Goal: Task Accomplishment & Management: Manage account settings

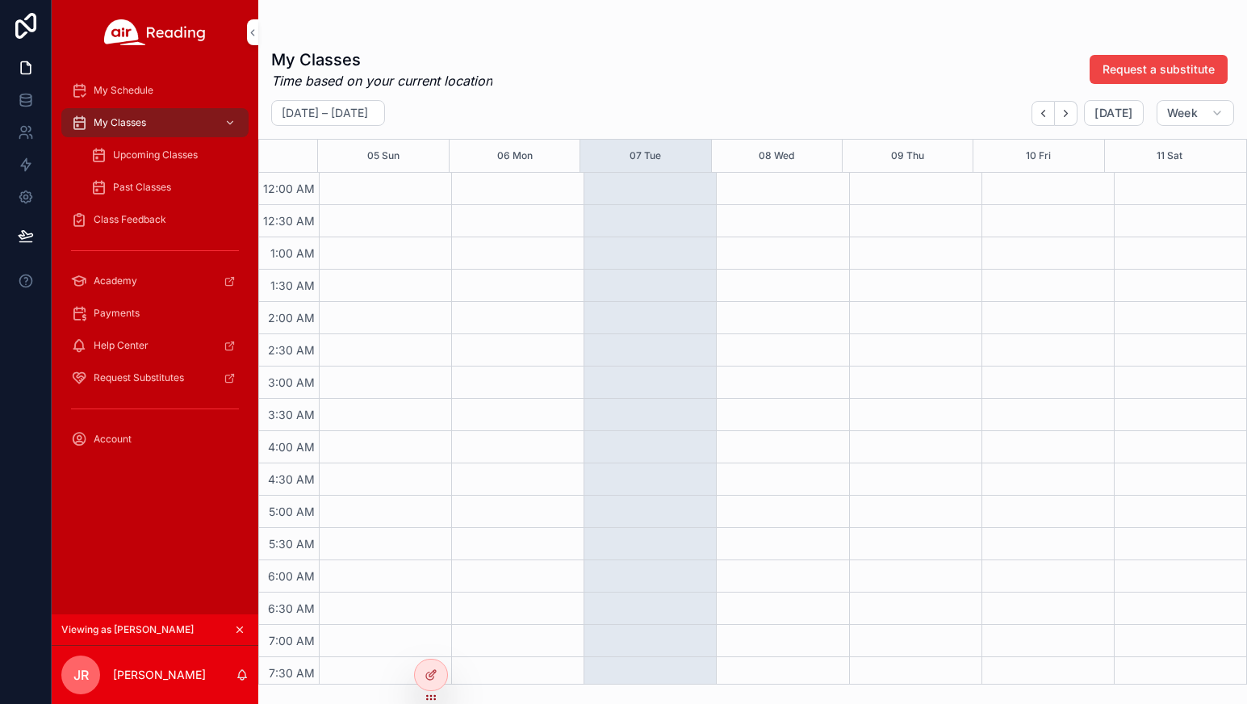
click at [161, 169] on link "Upcoming Classes" at bounding box center [165, 154] width 168 height 29
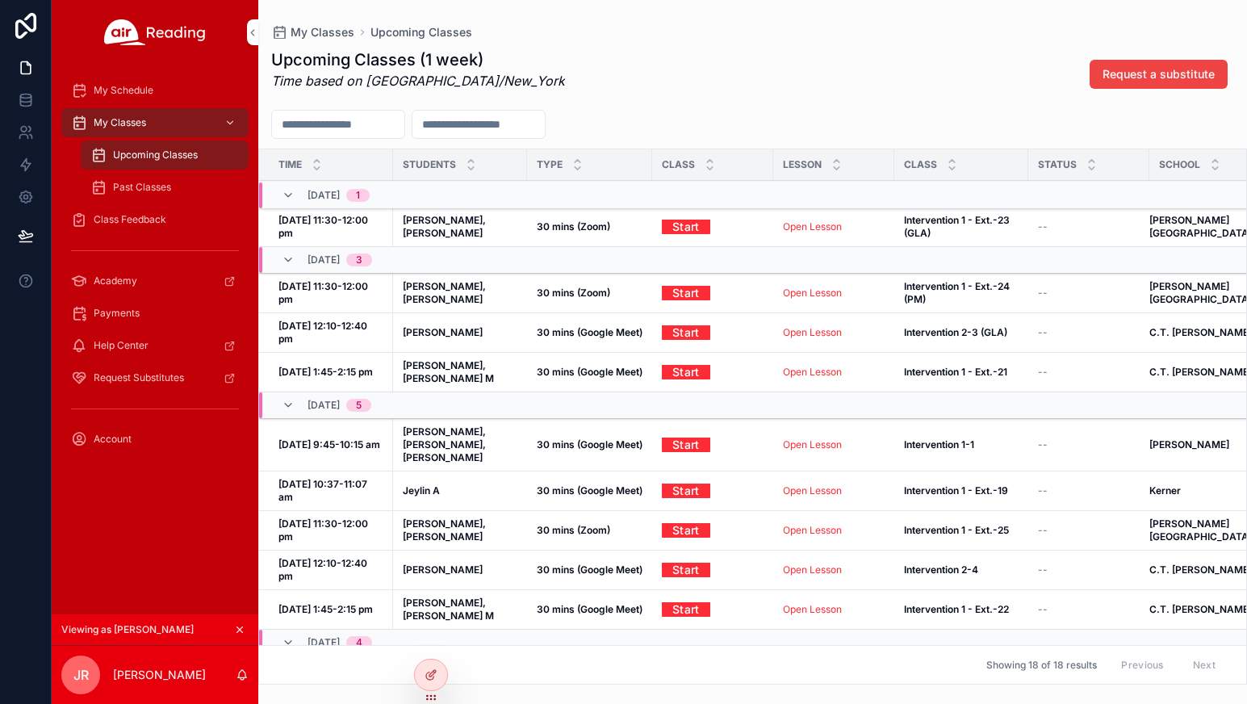
click at [240, 629] on icon "scrollable content" at bounding box center [239, 629] width 11 height 11
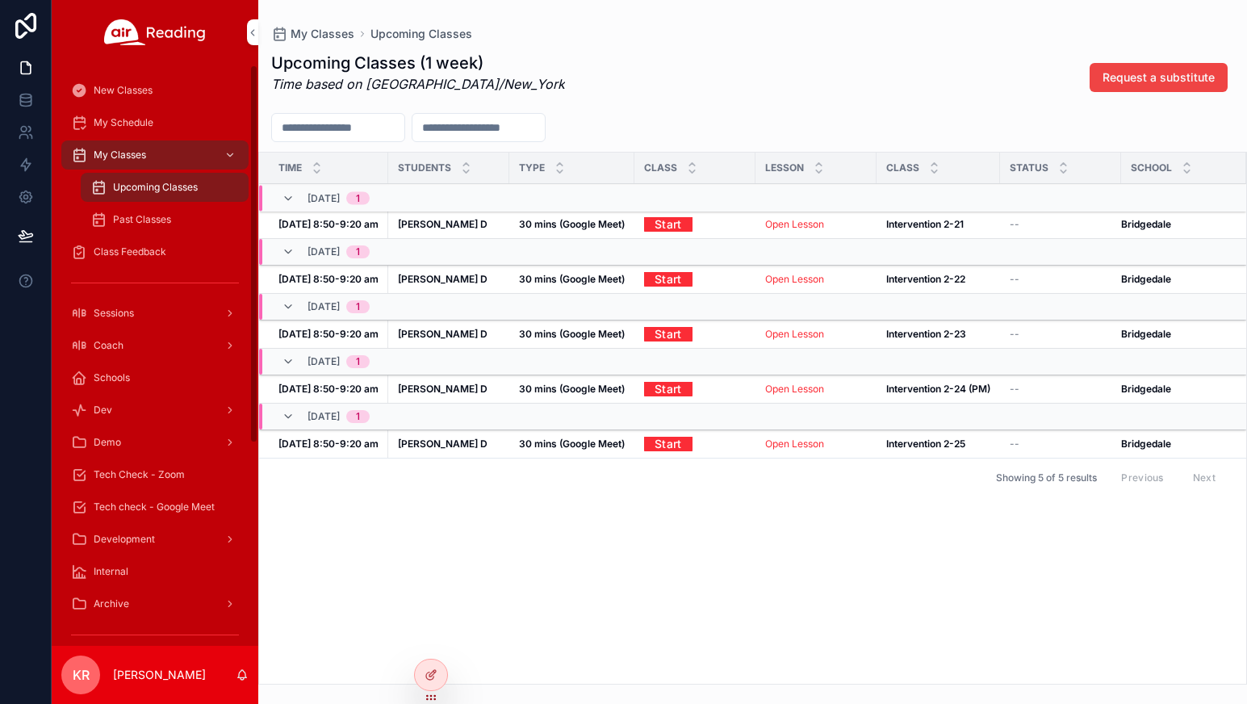
click at [133, 464] on div "Tech Check - Zoom" at bounding box center [155, 475] width 168 height 26
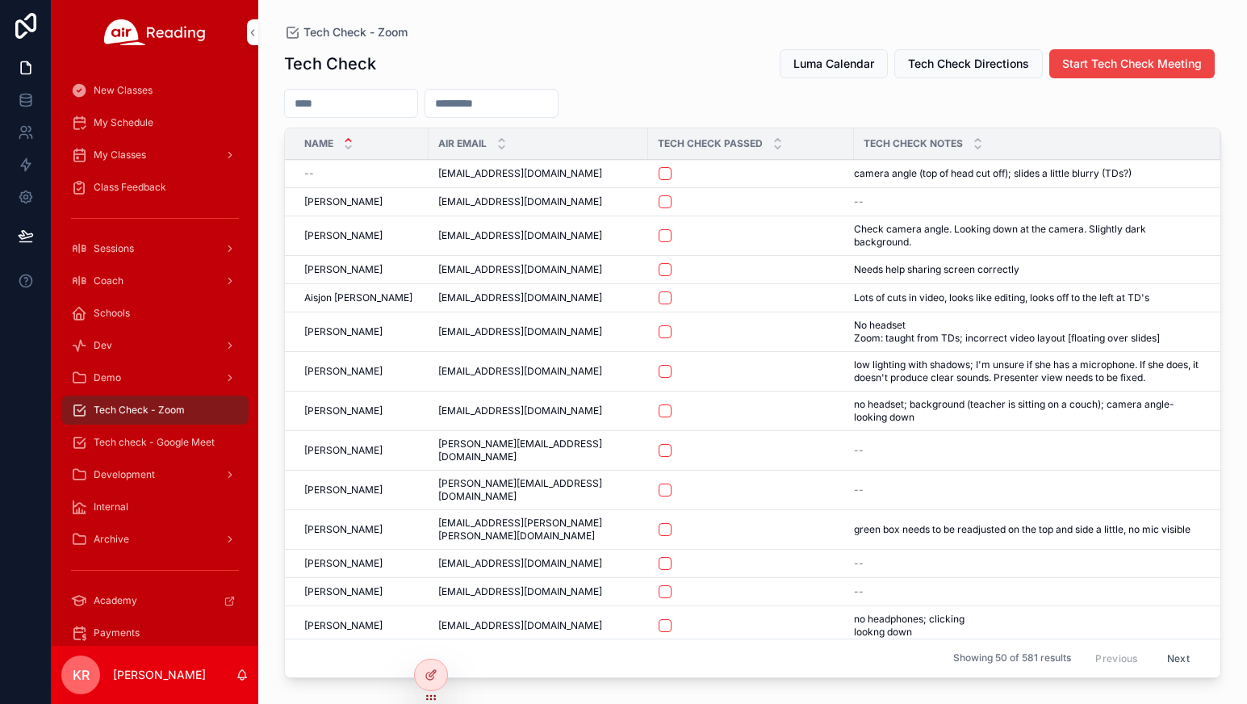
click at [836, 53] on button "Luma Calendar" at bounding box center [834, 63] width 108 height 29
click at [857, 63] on span "Luma Calendar" at bounding box center [834, 64] width 81 height 16
click at [794, 67] on span "Luma Calendar" at bounding box center [834, 64] width 81 height 16
click at [841, 68] on span "Luma Calendar" at bounding box center [834, 64] width 81 height 16
click at [167, 442] on span "Tech check - Google Meet" at bounding box center [154, 442] width 121 height 13
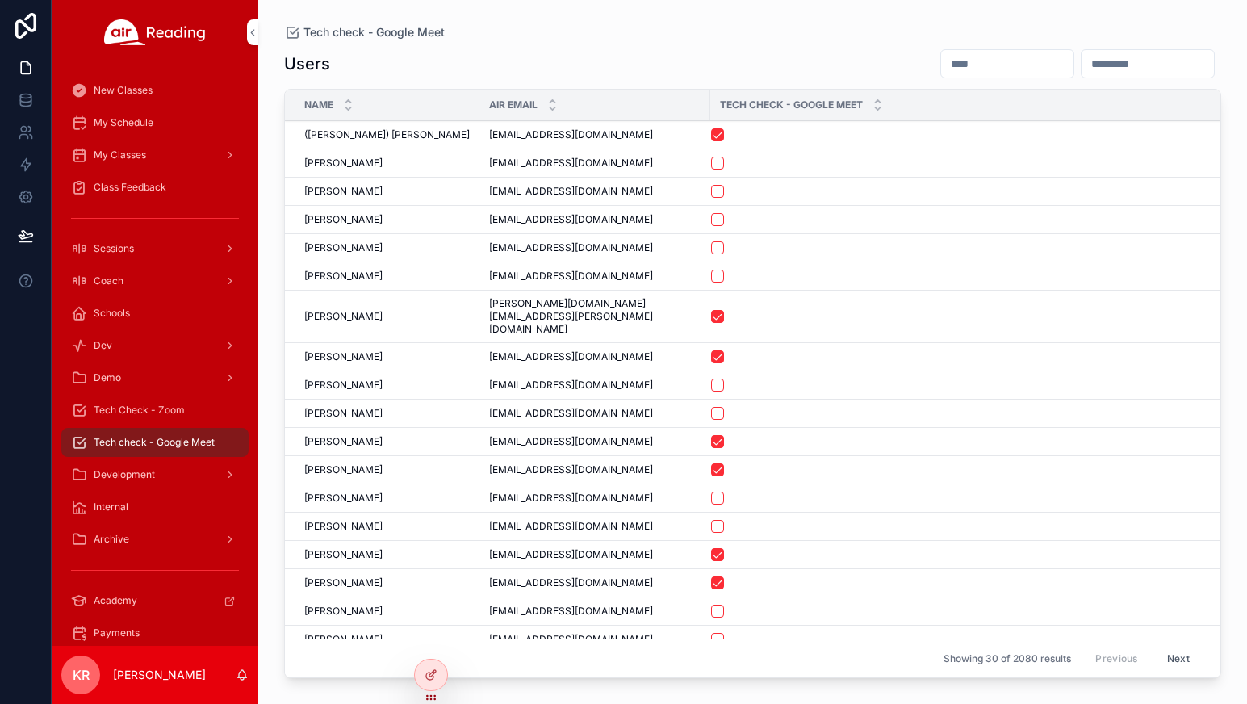
click at [941, 61] on input "scrollable content" at bounding box center [1007, 63] width 132 height 23
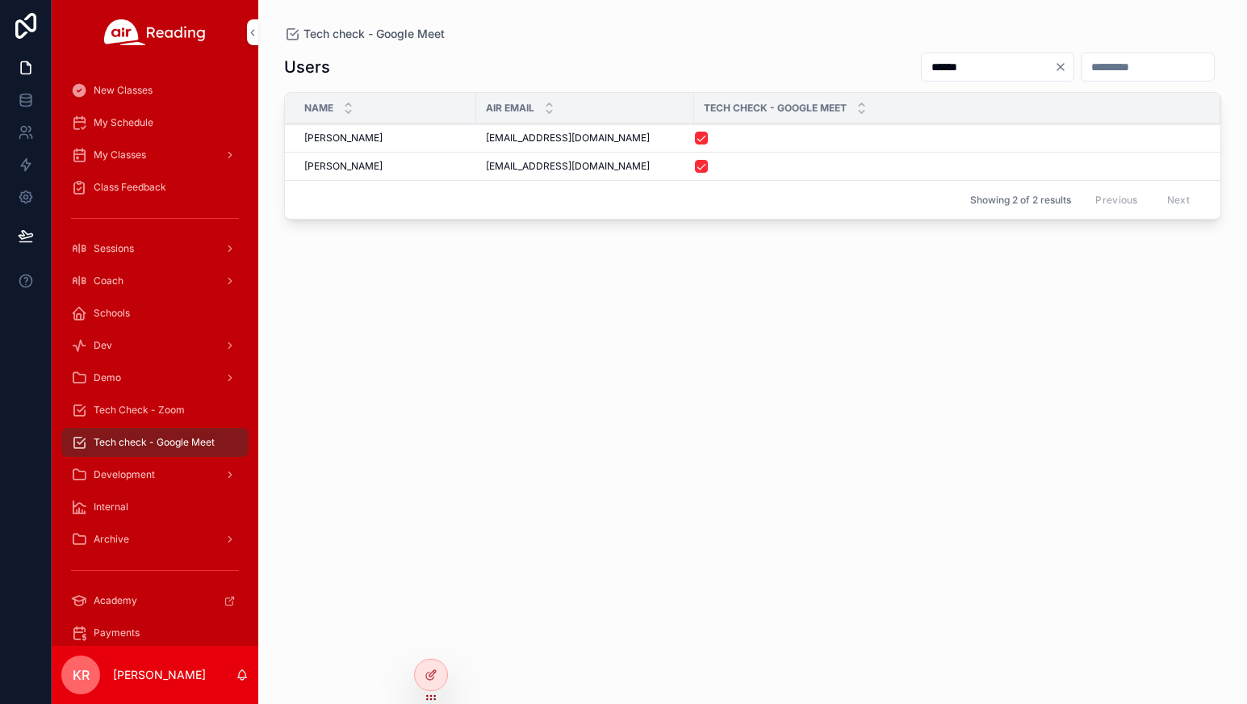
type input "******"
drag, startPoint x: 616, startPoint y: 169, endPoint x: 475, endPoint y: 174, distance: 141.4
click at [475, 174] on tr "Jerome Adamos Jerome Adamos jayfreelancer88@gmail.com jayfreelancer88@gmail.com" at bounding box center [753, 167] width 936 height 28
copy tr "Jerome Adamos jayfreelancer88@gmail.com"
click at [191, 406] on div "Tech Check - Zoom" at bounding box center [155, 410] width 168 height 26
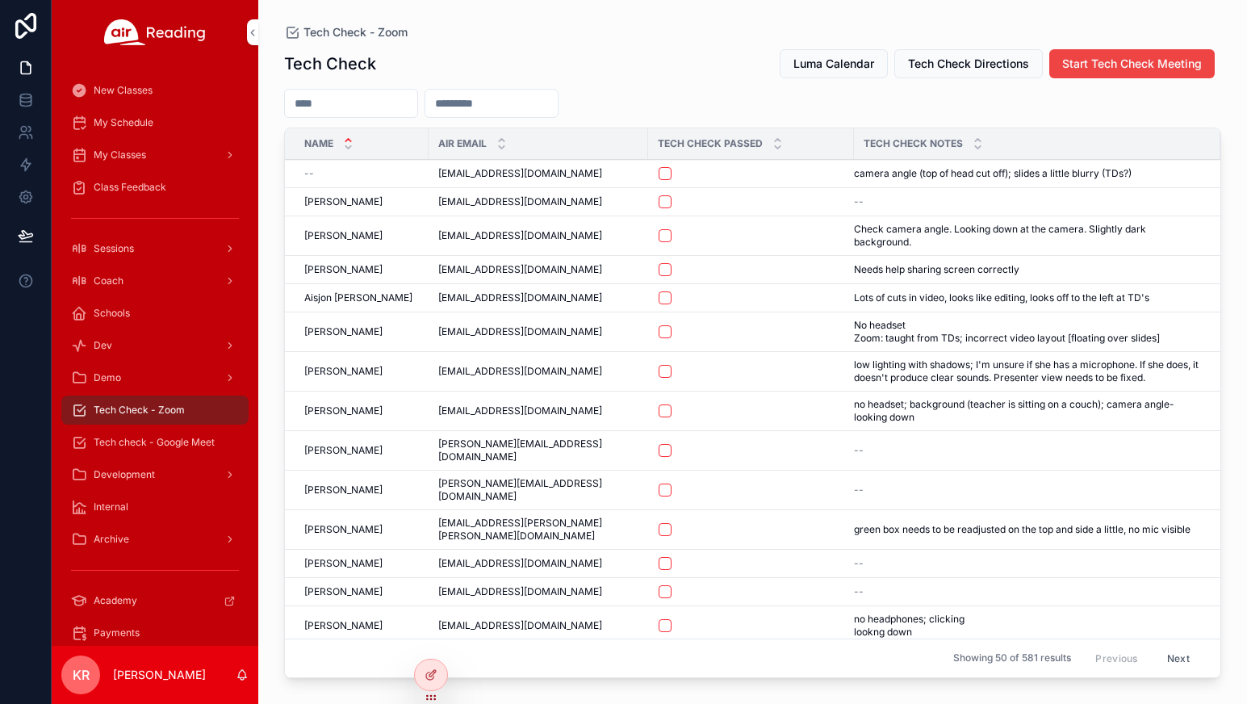
click at [558, 107] on input "scrollable content" at bounding box center [491, 103] width 132 height 23
paste input "**********"
type input "**********"
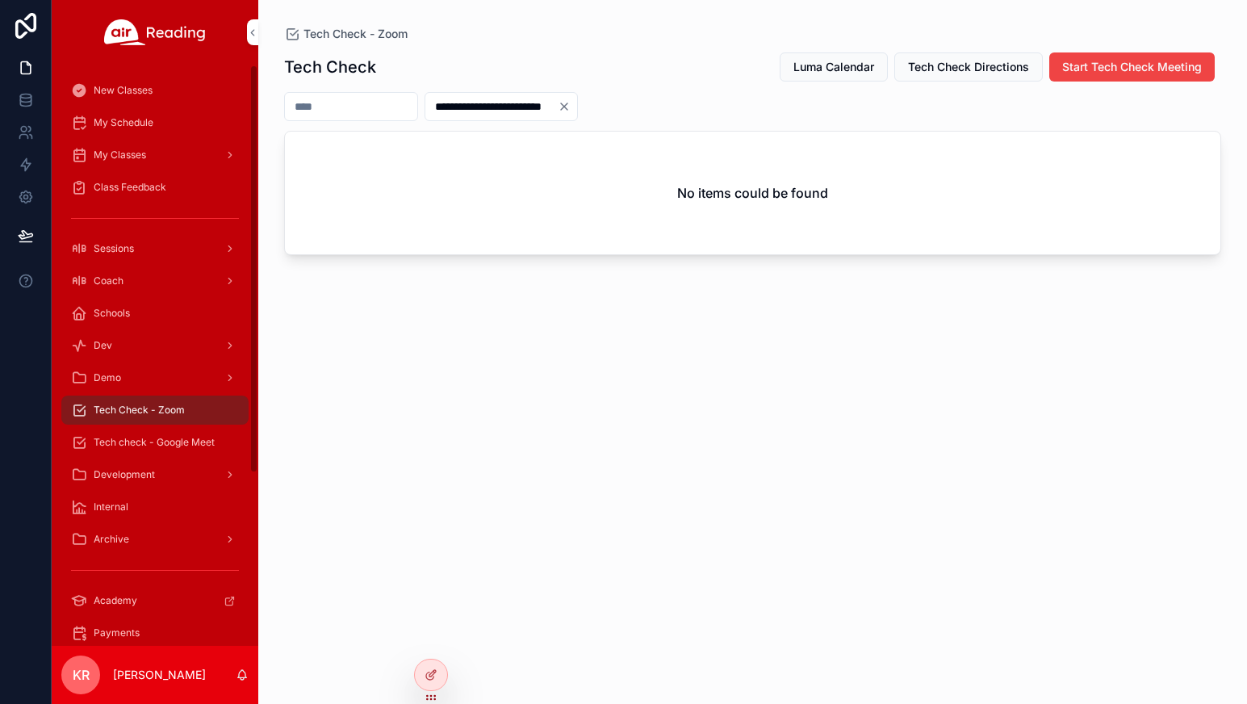
click at [187, 440] on span "Tech check - Google Meet" at bounding box center [154, 442] width 121 height 13
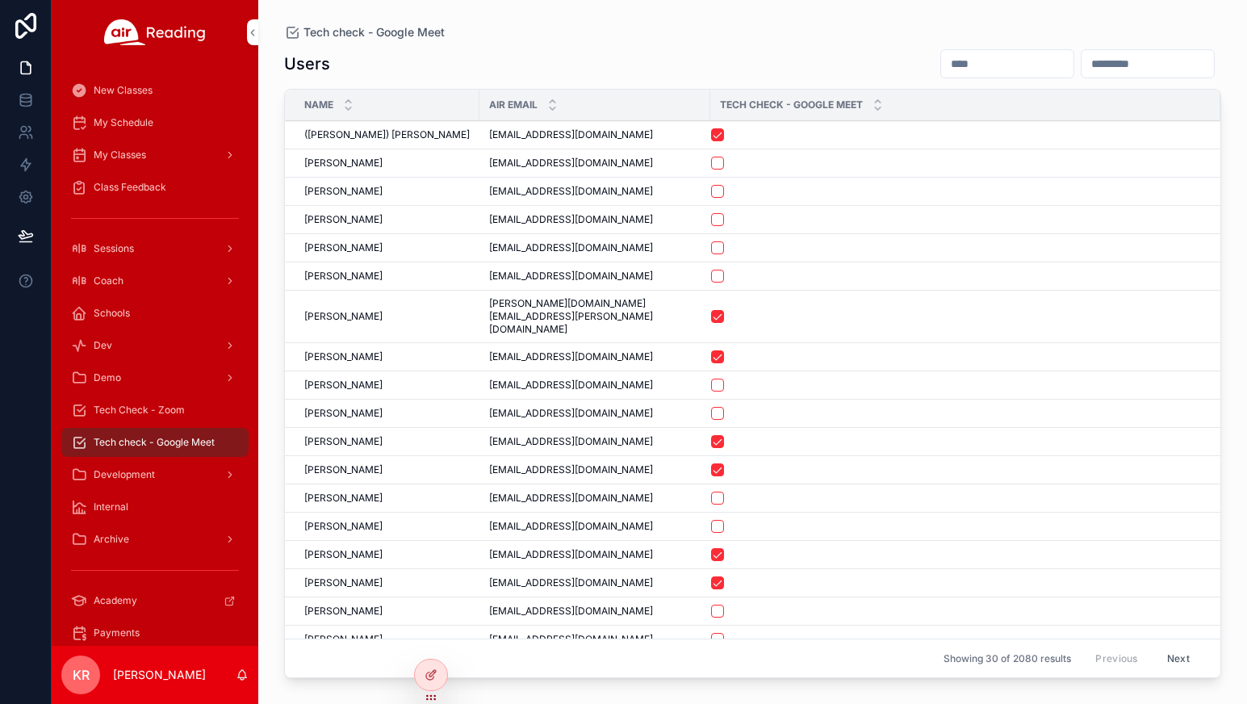
click at [941, 65] on input "scrollable content" at bounding box center [1007, 63] width 132 height 23
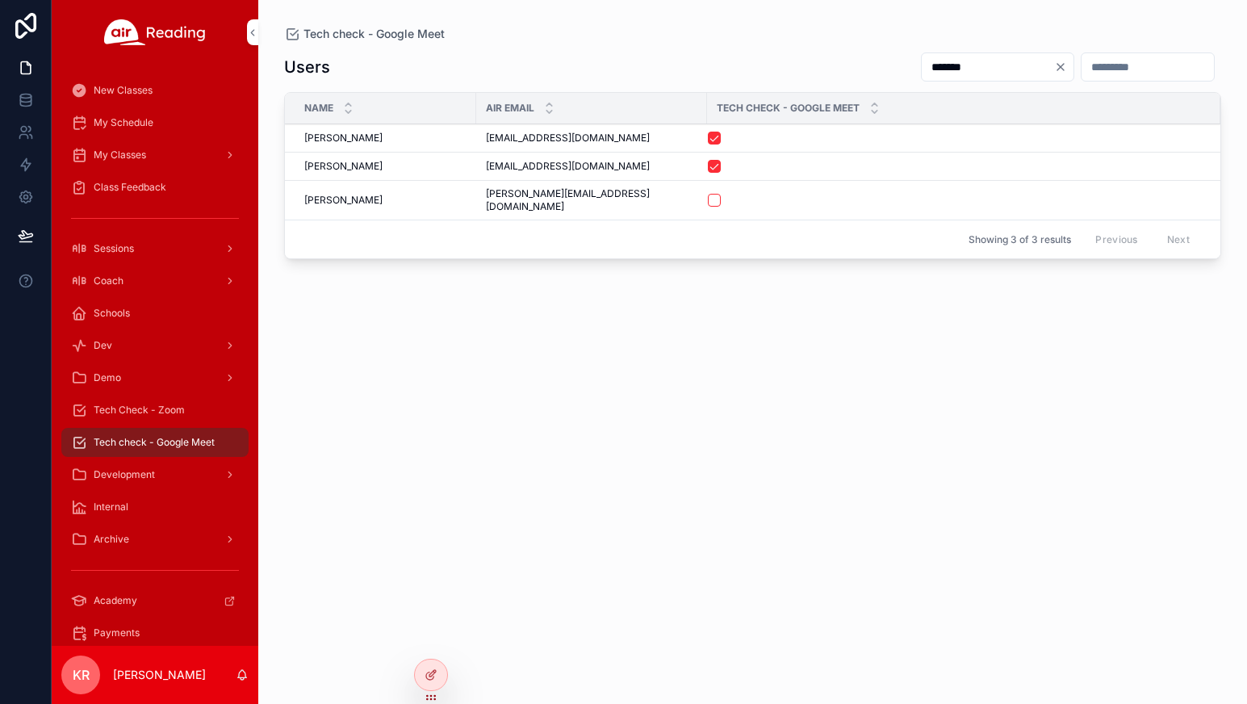
type input "*******"
drag, startPoint x: 595, startPoint y: 163, endPoint x: 463, endPoint y: 166, distance: 131.6
click at [463, 166] on tr "Hanna Freeman Hanna Freeman hal1004.hl@gmail.com hal1004.hl@gmail.com" at bounding box center [753, 167] width 936 height 28
copy tr "Hanna Freeman hal1004.hl@gmail.com"
click at [158, 409] on span "Tech Check - Zoom" at bounding box center [139, 410] width 91 height 13
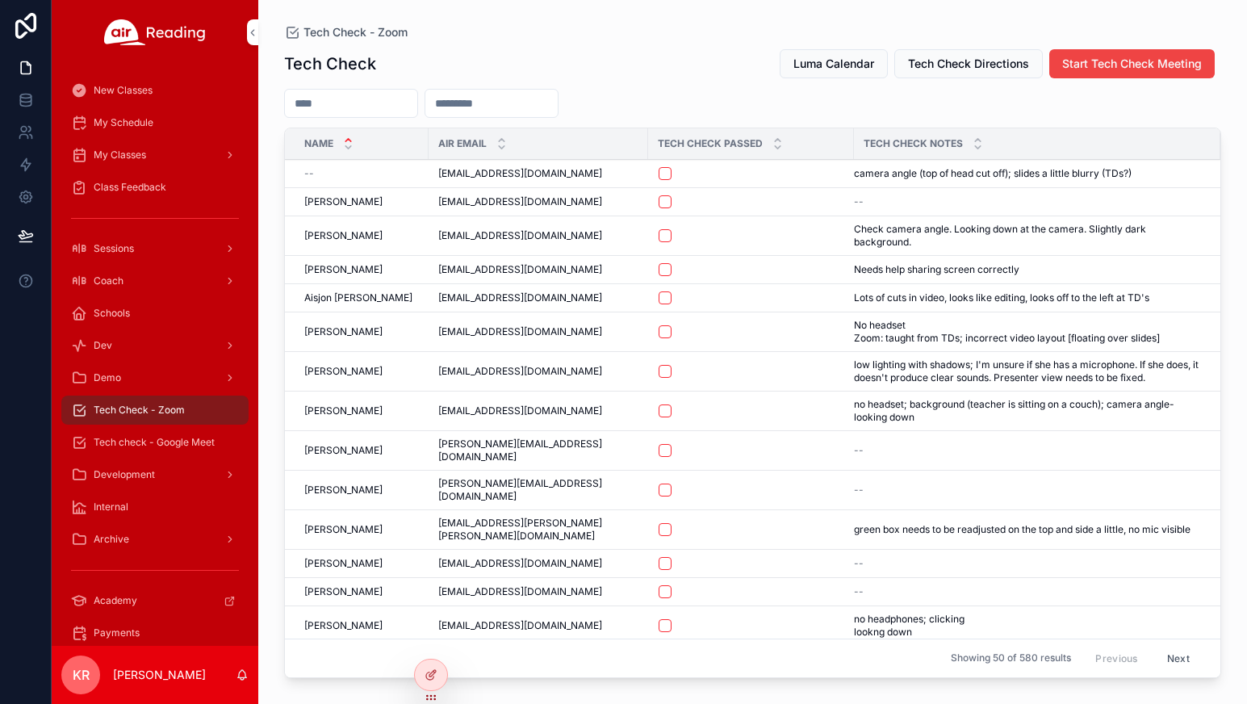
click at [558, 104] on input "scrollable content" at bounding box center [491, 103] width 132 height 23
paste input "**********"
type input "**********"
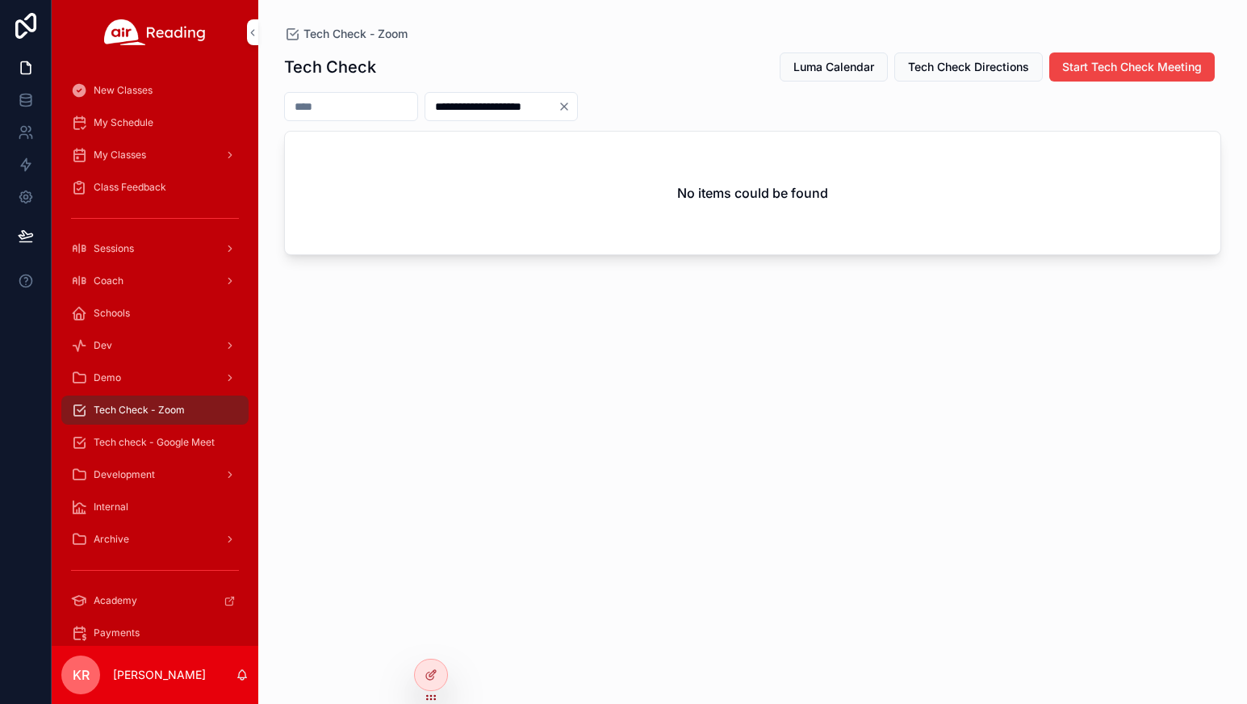
click at [568, 108] on icon "Clear" at bounding box center [564, 106] width 6 height 6
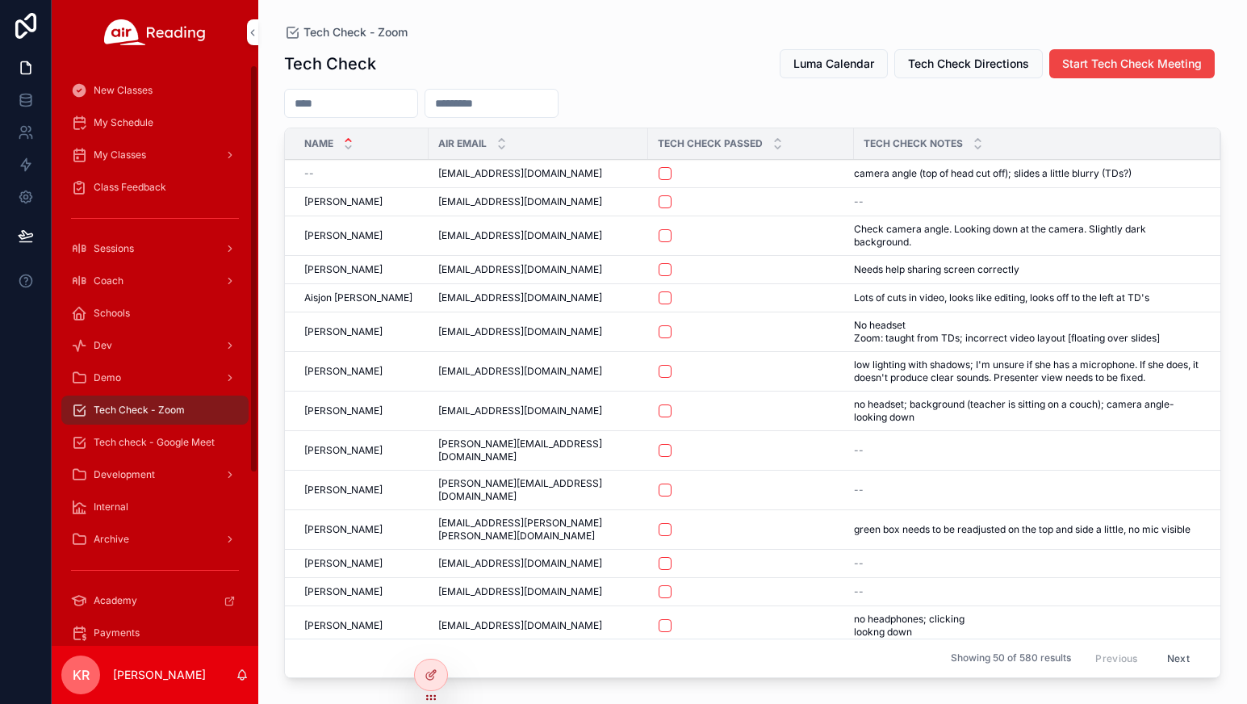
click at [166, 447] on span "Tech check - Google Meet" at bounding box center [154, 442] width 121 height 13
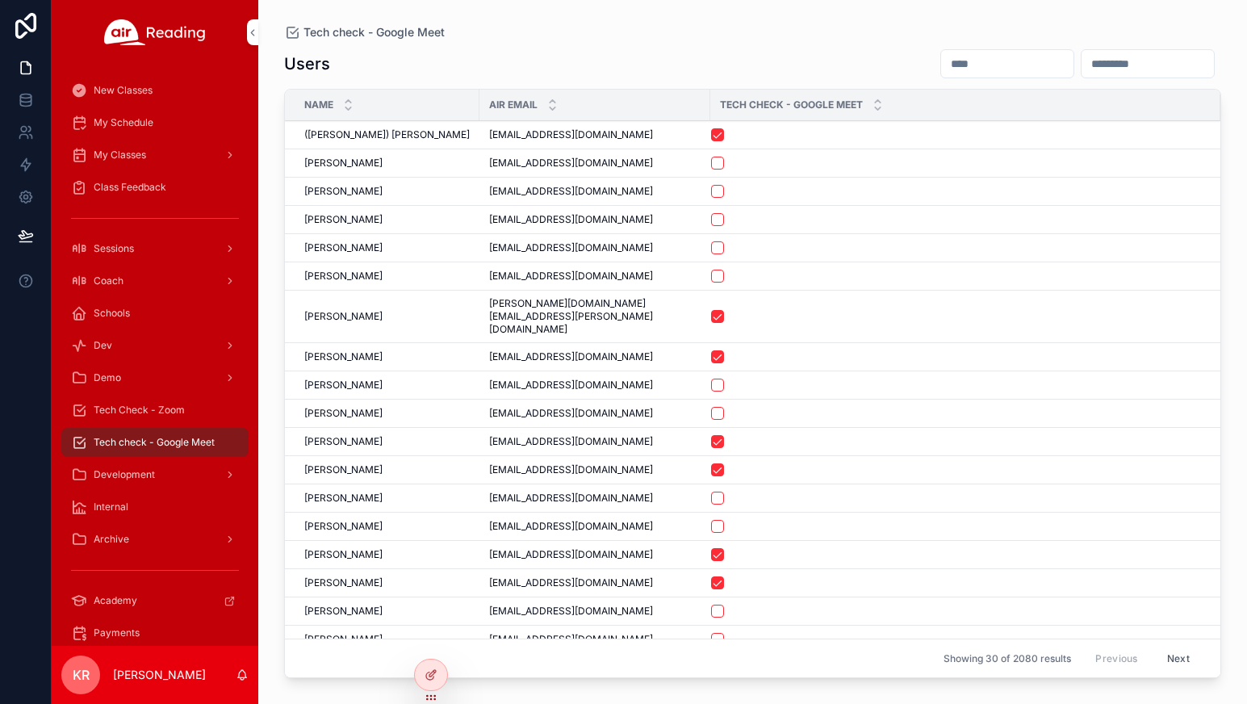
click at [150, 413] on span "Tech Check - Zoom" at bounding box center [139, 410] width 91 height 13
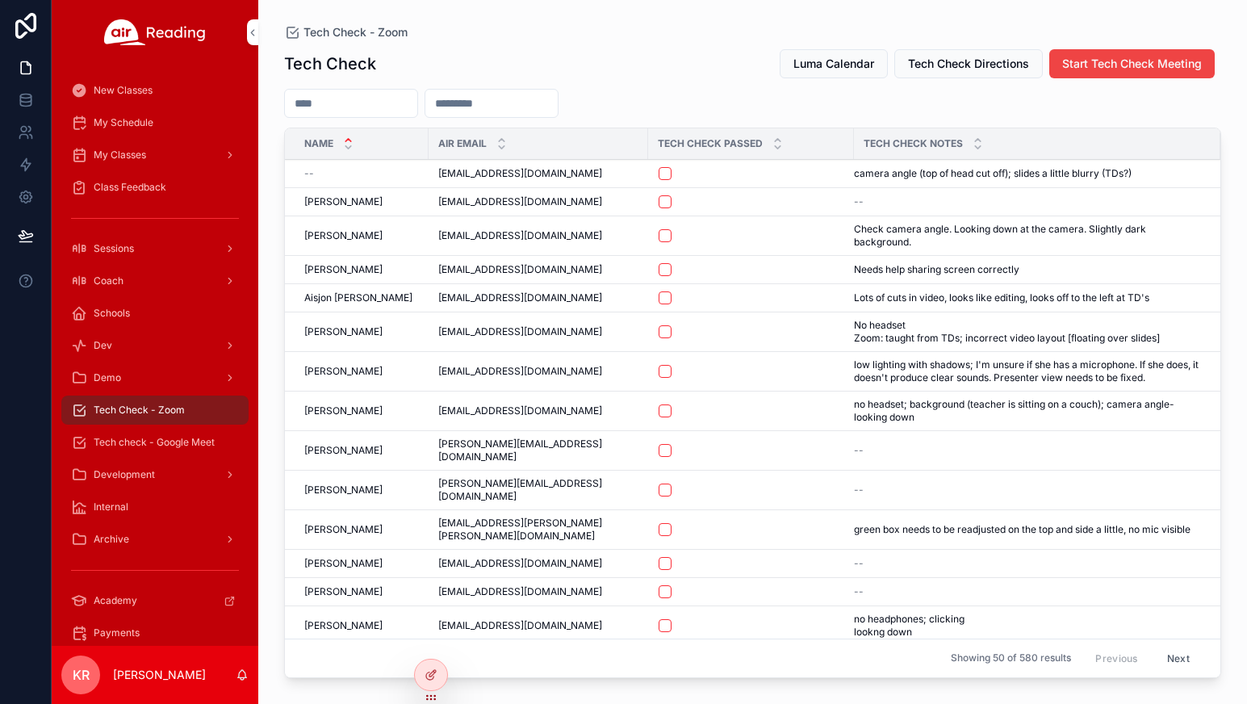
click at [125, 283] on div "Coach" at bounding box center [155, 281] width 168 height 26
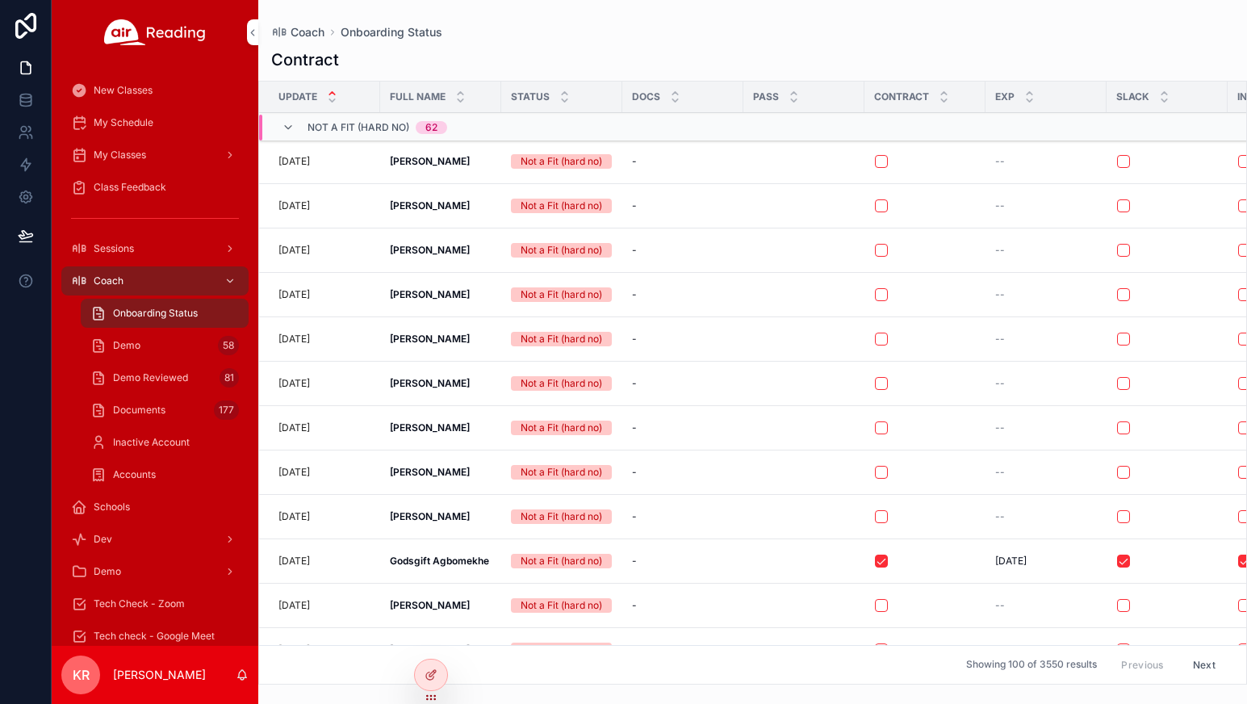
click at [150, 348] on div "Demo 58" at bounding box center [164, 346] width 149 height 26
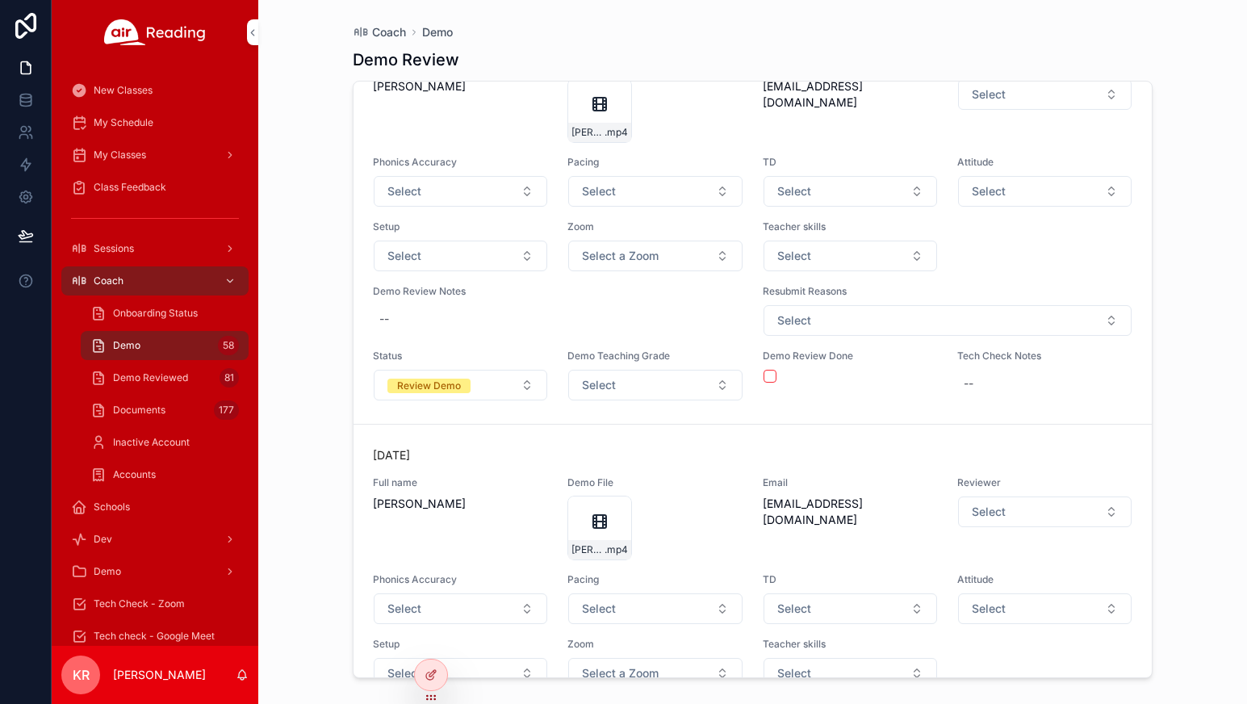
scroll to position [21513, 0]
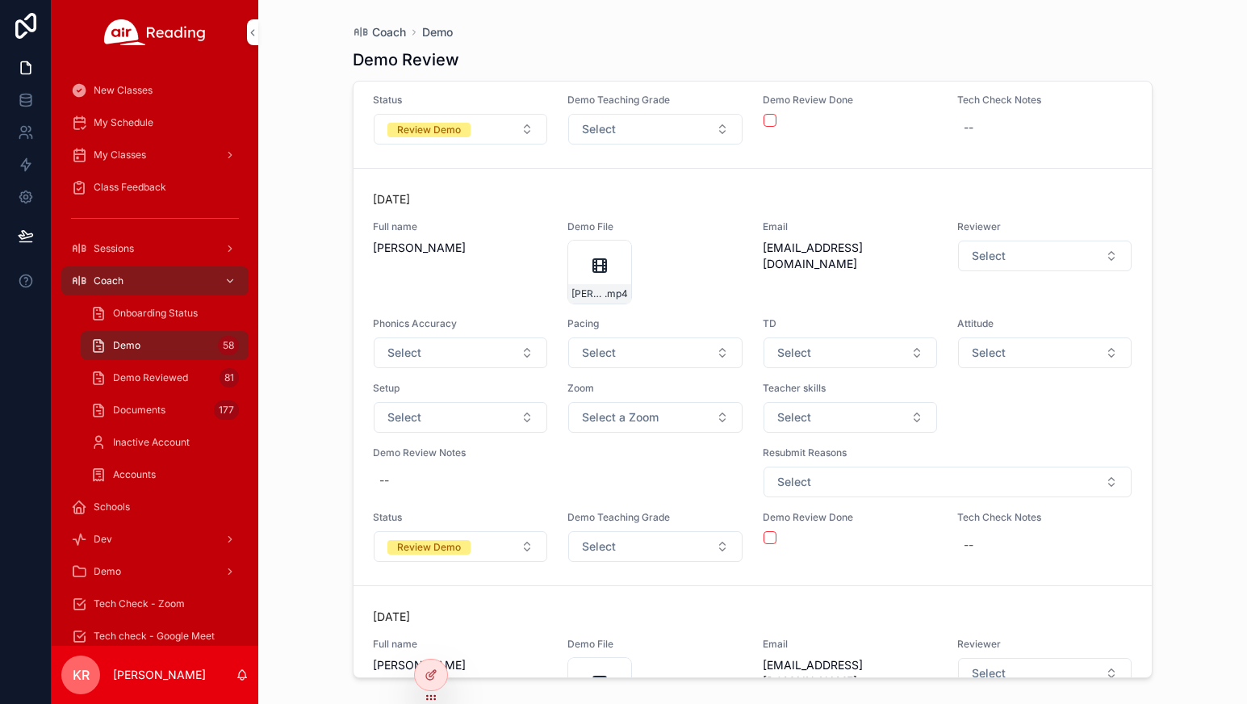
click at [132, 124] on span "My Schedule" at bounding box center [124, 122] width 60 height 13
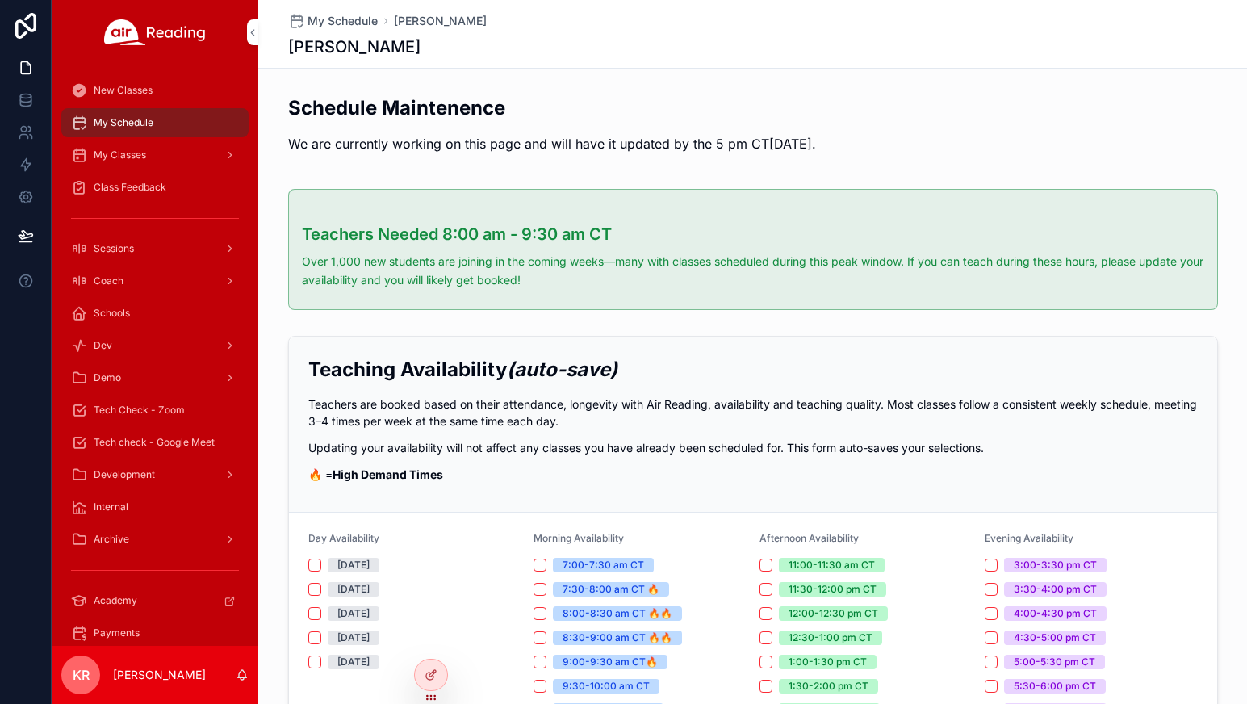
click at [132, 158] on span "My Classes" at bounding box center [120, 155] width 52 height 13
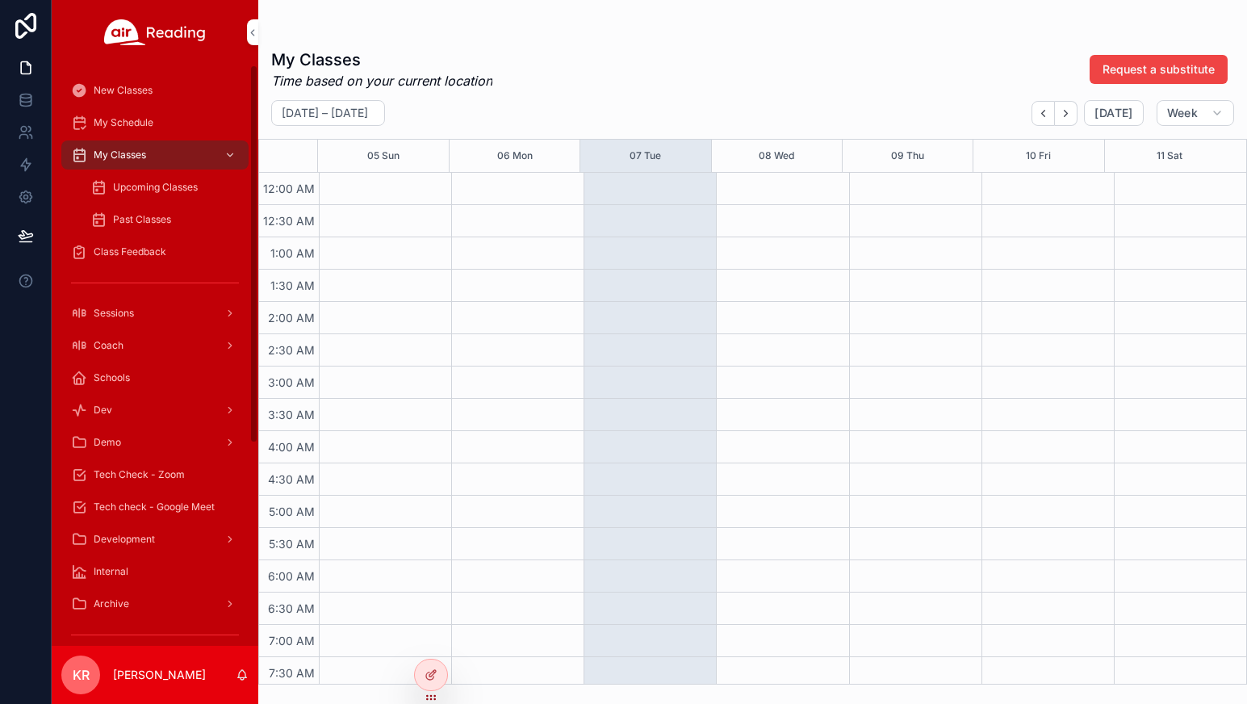
click at [160, 186] on span "Upcoming Classes" at bounding box center [155, 187] width 85 height 13
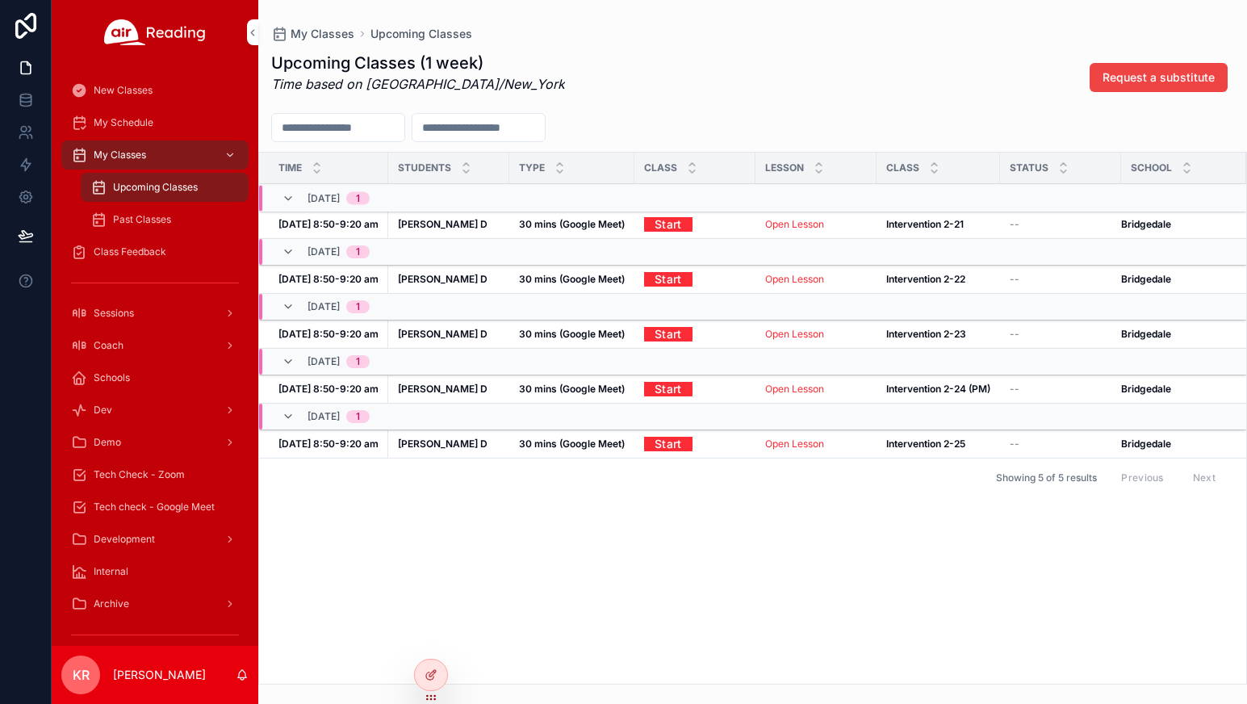
click at [794, 225] on link "Open Lesson" at bounding box center [794, 224] width 59 height 12
click at [773, 386] on link "Open Lesson" at bounding box center [794, 389] width 59 height 12
